Goal: Find specific page/section: Find specific page/section

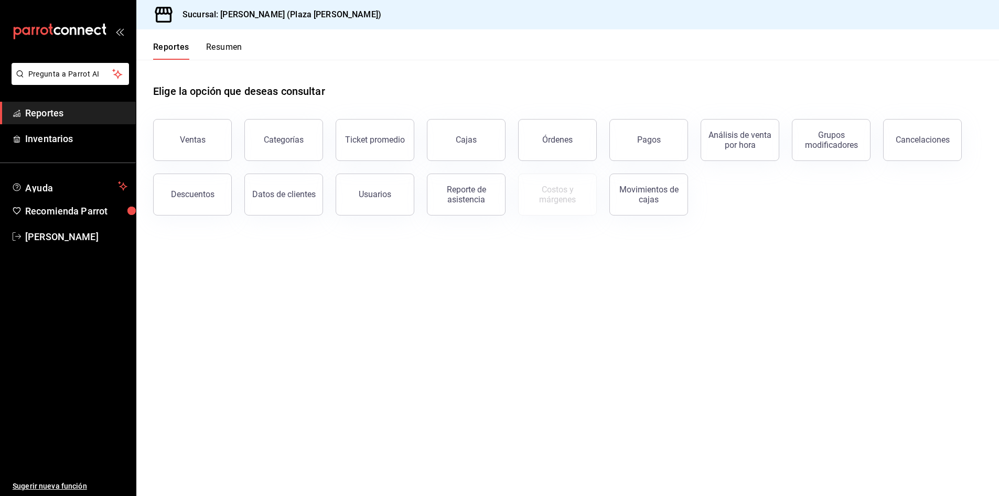
click at [233, 44] on button "Resumen" at bounding box center [224, 51] width 36 height 18
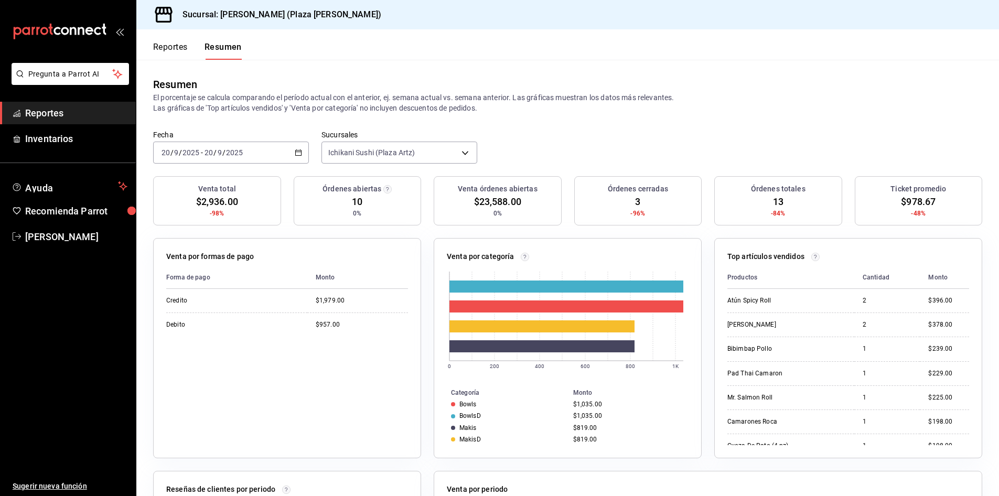
click at [166, 49] on button "Reportes" at bounding box center [170, 51] width 35 height 18
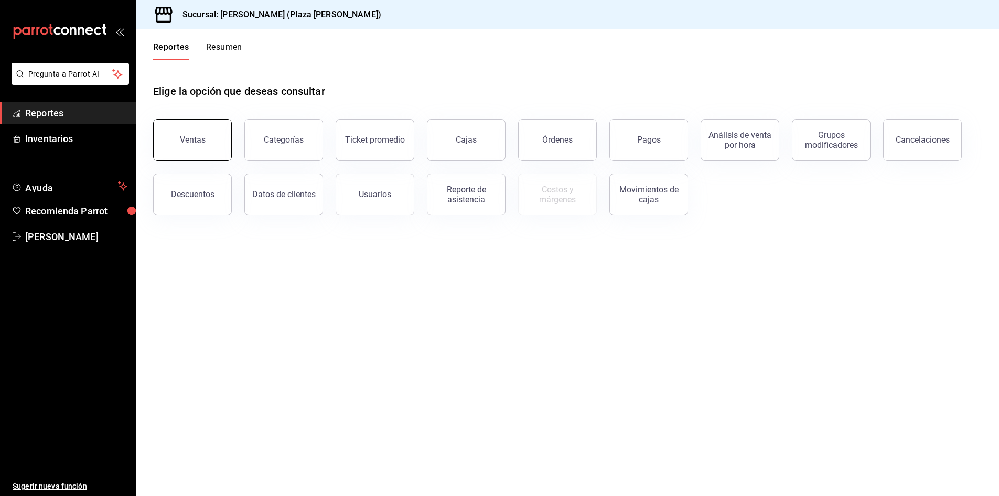
click at [218, 139] on button "Ventas" at bounding box center [192, 140] width 79 height 42
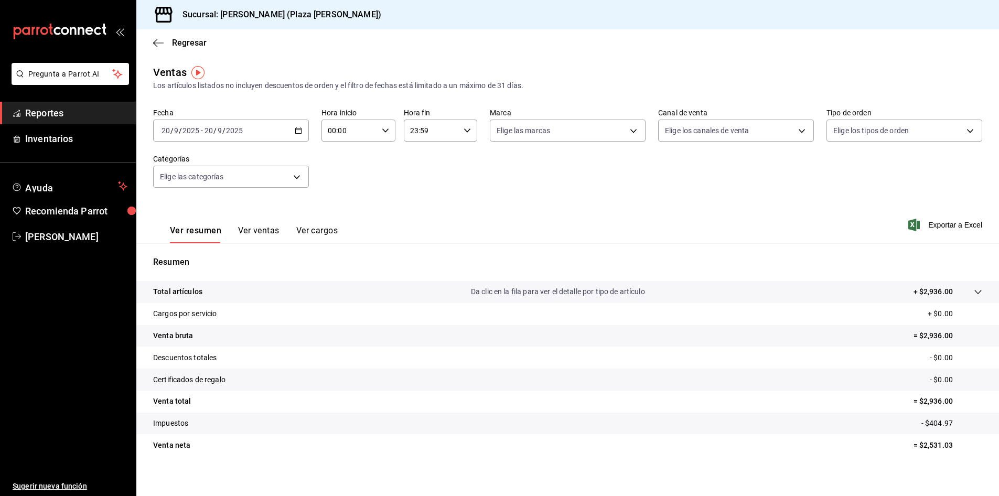
scroll to position [6, 0]
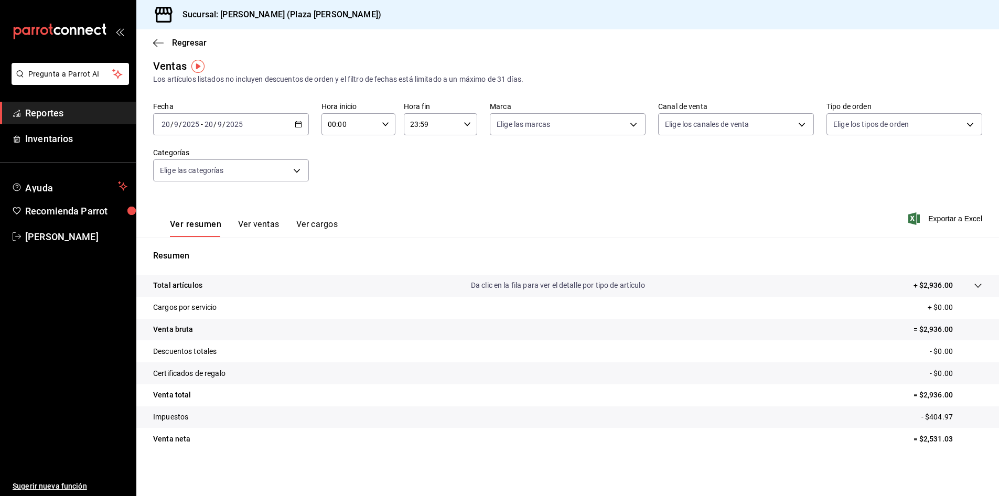
click at [539, 289] on p "Da clic en la fila para ver el detalle por tipo de artículo" at bounding box center [558, 285] width 174 height 11
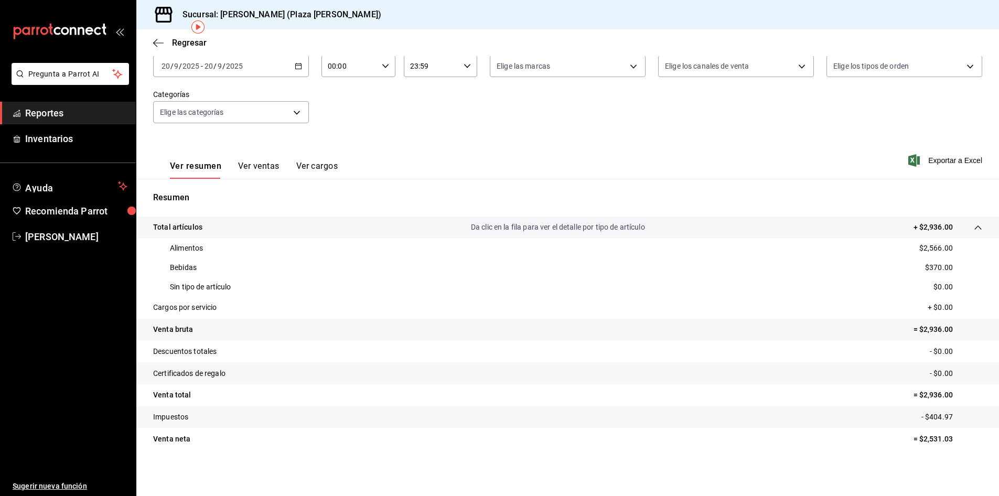
scroll to position [0, 0]
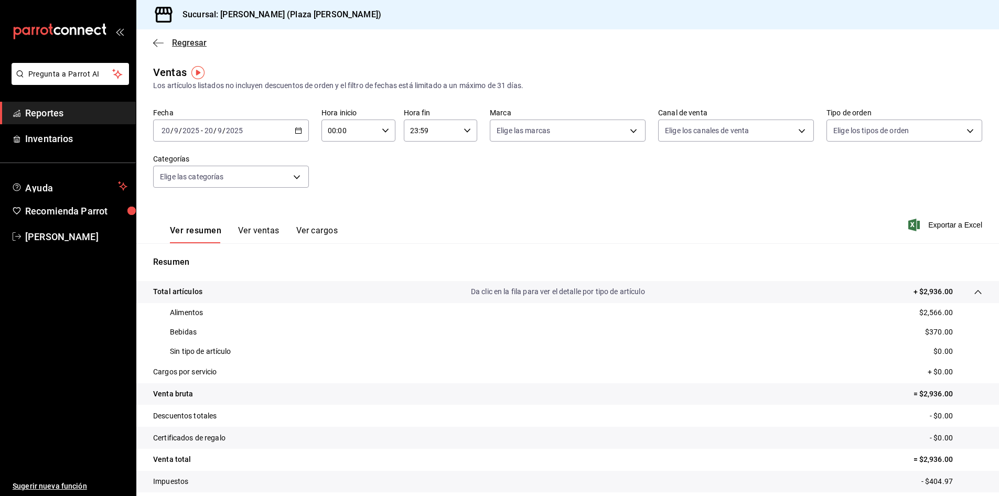
click at [179, 47] on span "Regresar" at bounding box center [189, 43] width 35 height 10
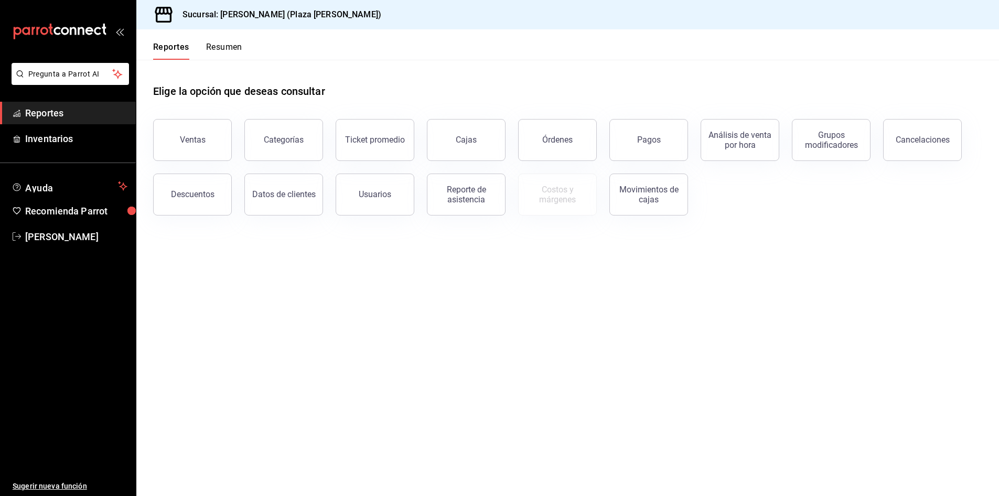
click at [227, 46] on button "Resumen" at bounding box center [224, 51] width 36 height 18
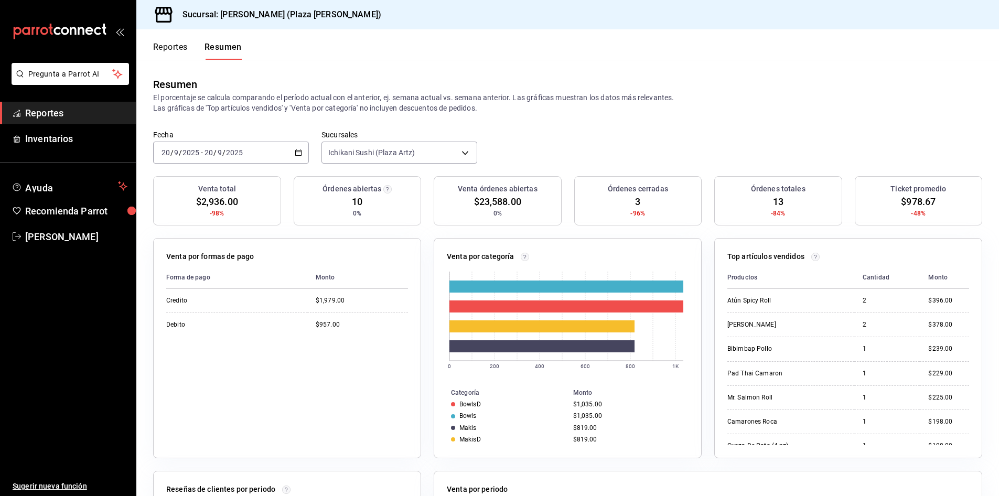
click at [177, 47] on button "Reportes" at bounding box center [170, 51] width 35 height 18
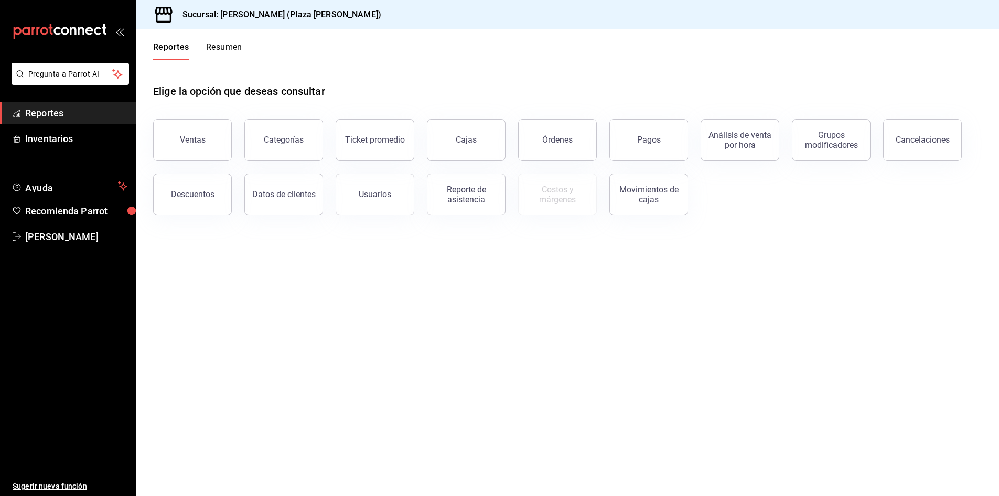
click at [230, 48] on button "Resumen" at bounding box center [224, 51] width 36 height 18
